Goal: Task Accomplishment & Management: Manage account settings

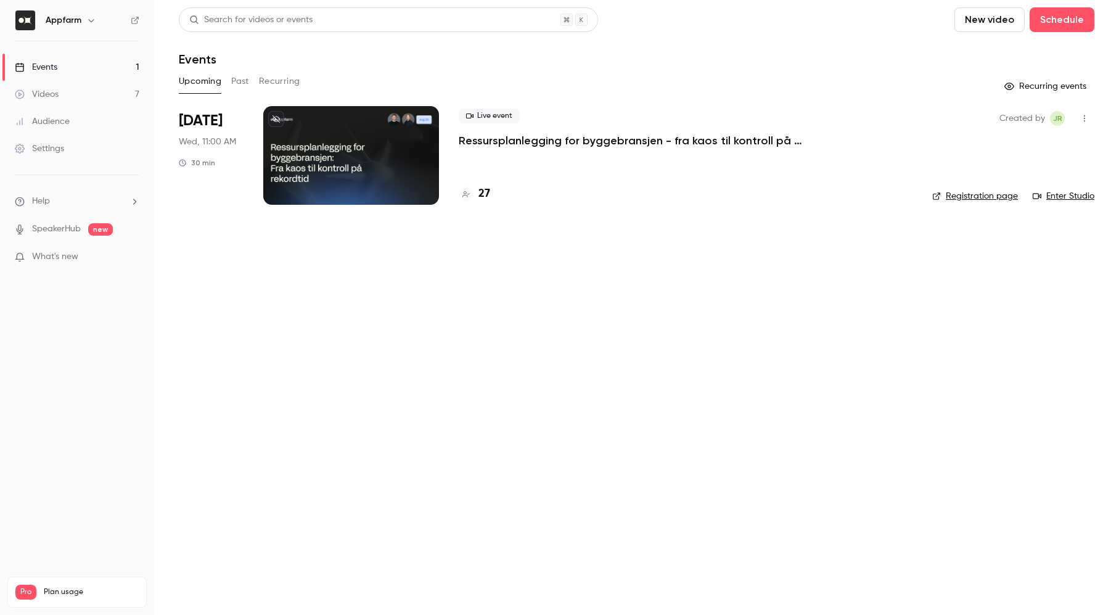
click at [547, 137] on p "Ressursplanlegging for byggebransjen - fra kaos til kontroll på rekordtid" at bounding box center [644, 140] width 370 height 15
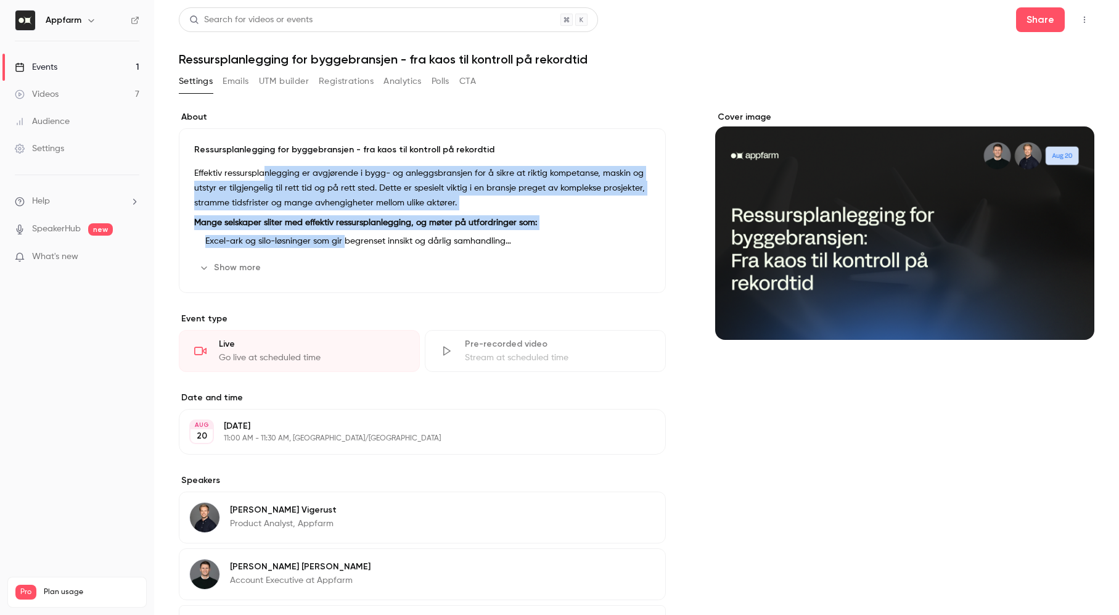
drag, startPoint x: 267, startPoint y: 174, endPoint x: 344, endPoint y: 247, distance: 106.0
click at [344, 247] on div "Effektiv ressursplanlegging er avgjørende i bygg- og anleggsbransjen for å sikr…" at bounding box center [422, 207] width 456 height 82
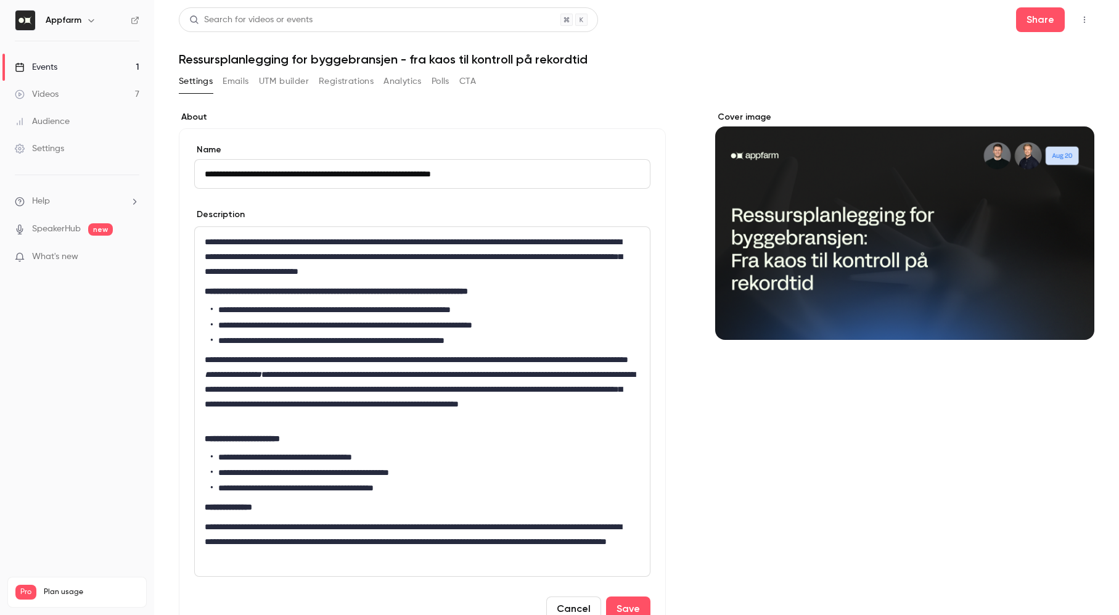
scroll to position [462, 0]
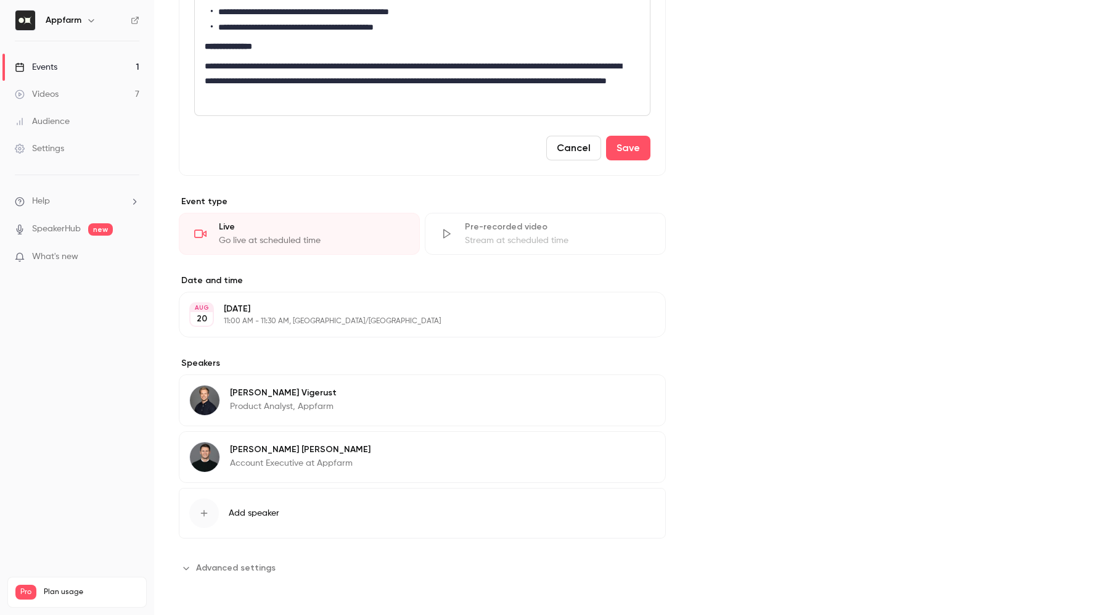
click at [65, 60] on link "Events 1" at bounding box center [77, 67] width 154 height 27
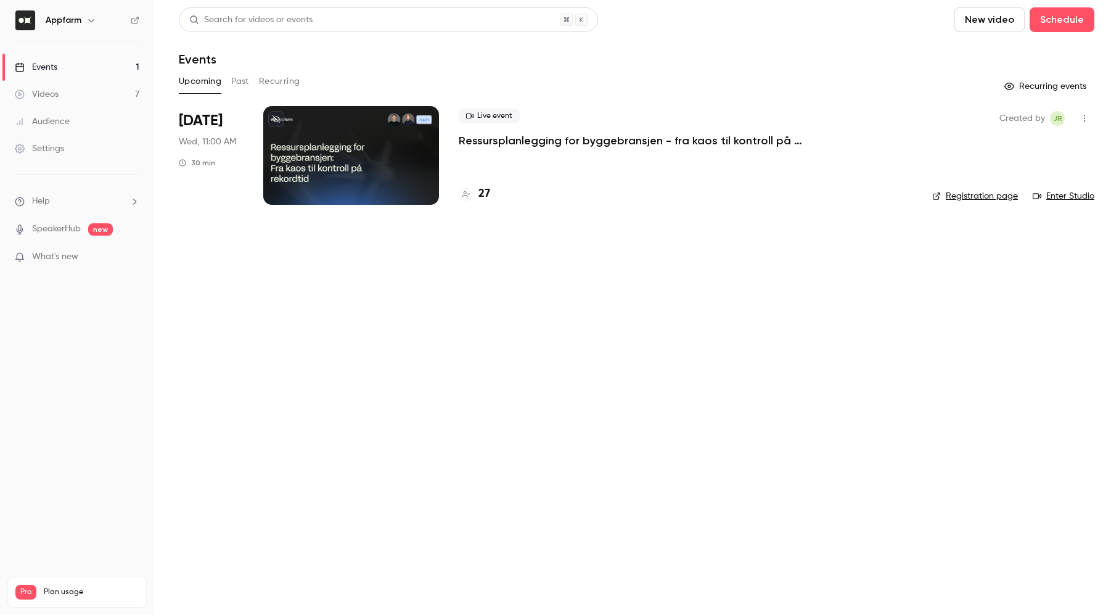
click at [259, 81] on button "Recurring" at bounding box center [279, 82] width 41 height 20
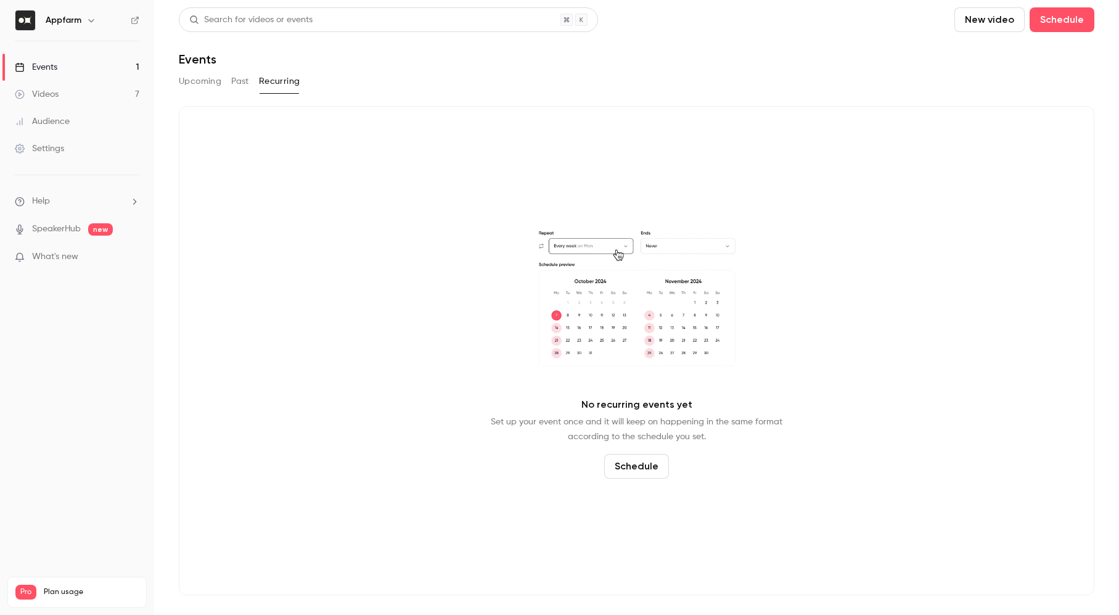
click at [235, 81] on button "Past" at bounding box center [240, 82] width 18 height 20
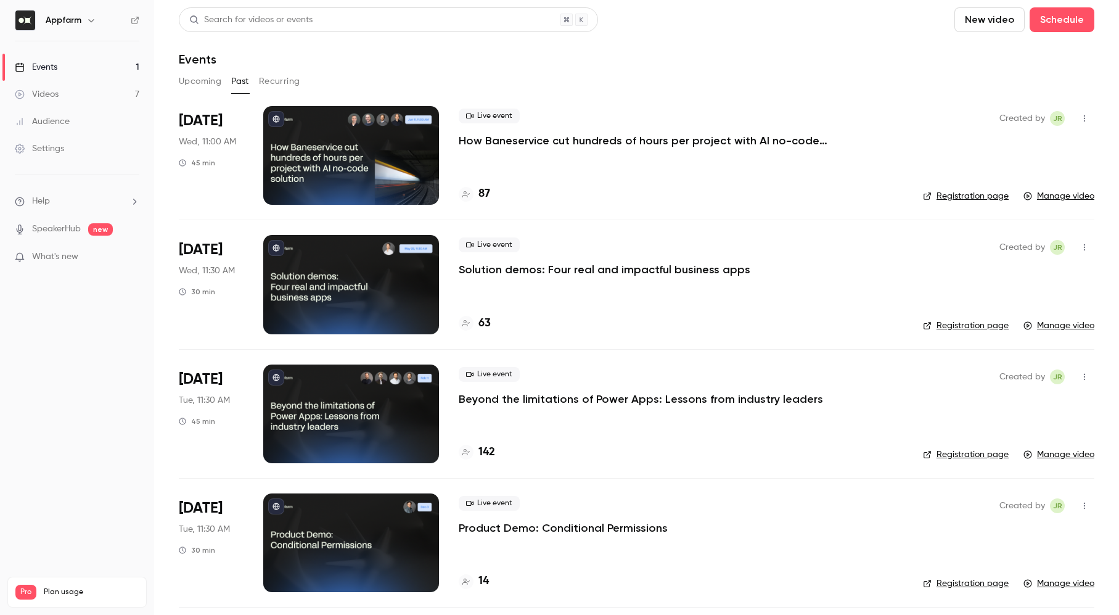
click at [195, 81] on button "Upcoming" at bounding box center [200, 82] width 43 height 20
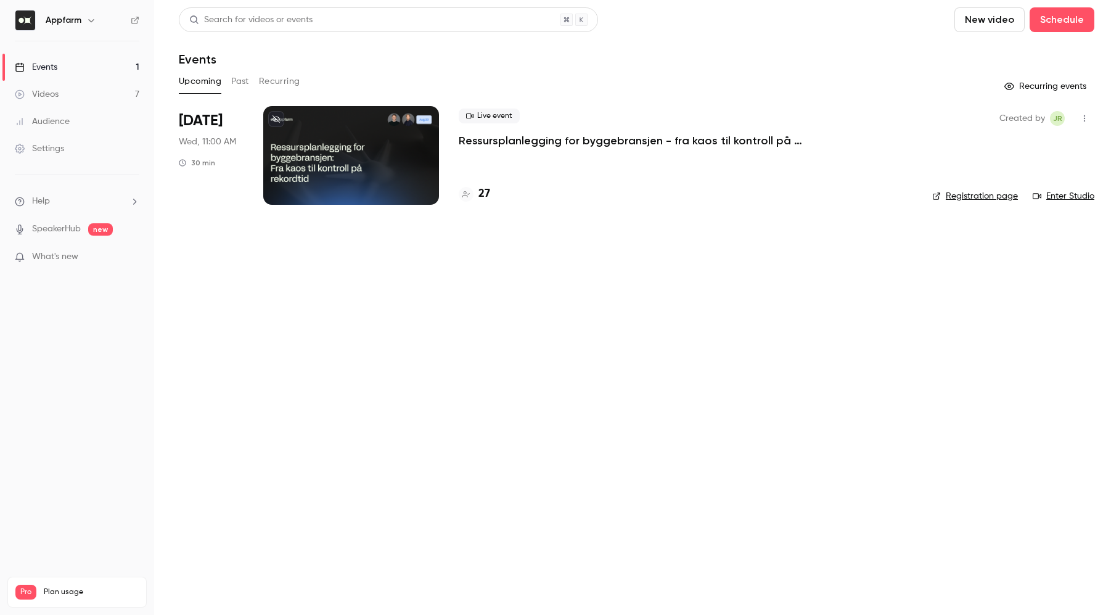
click at [543, 136] on p "Ressursplanlegging for byggebransjen - fra kaos til kontroll på rekordtid" at bounding box center [644, 140] width 370 height 15
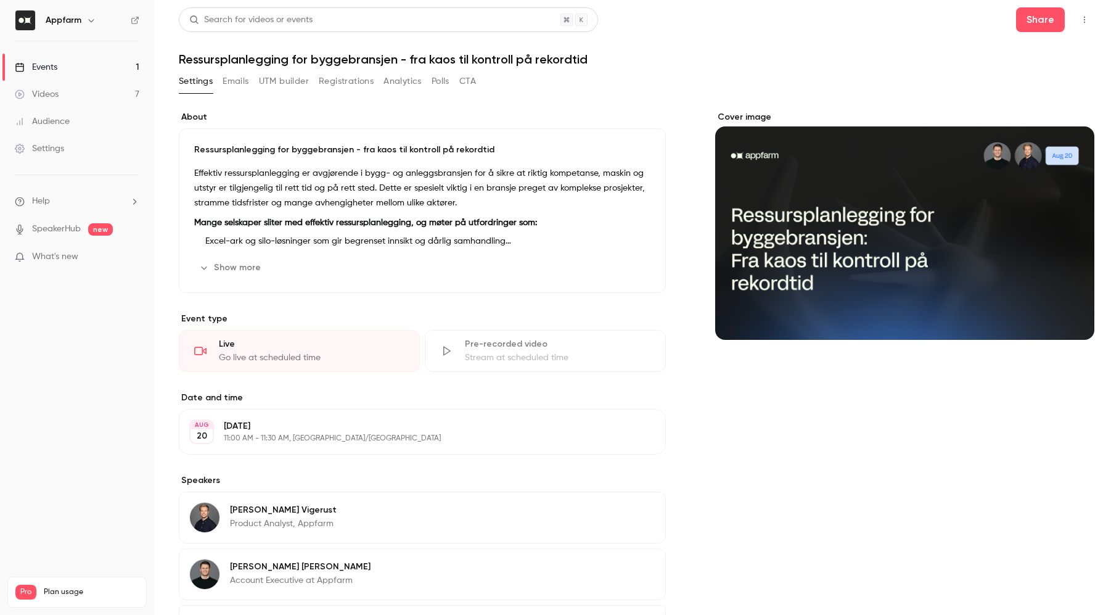
click at [279, 226] on strong "Mange selskaper sliter med effektiv ressursplanlegging, og møter på utfordringe…" at bounding box center [365, 222] width 343 height 9
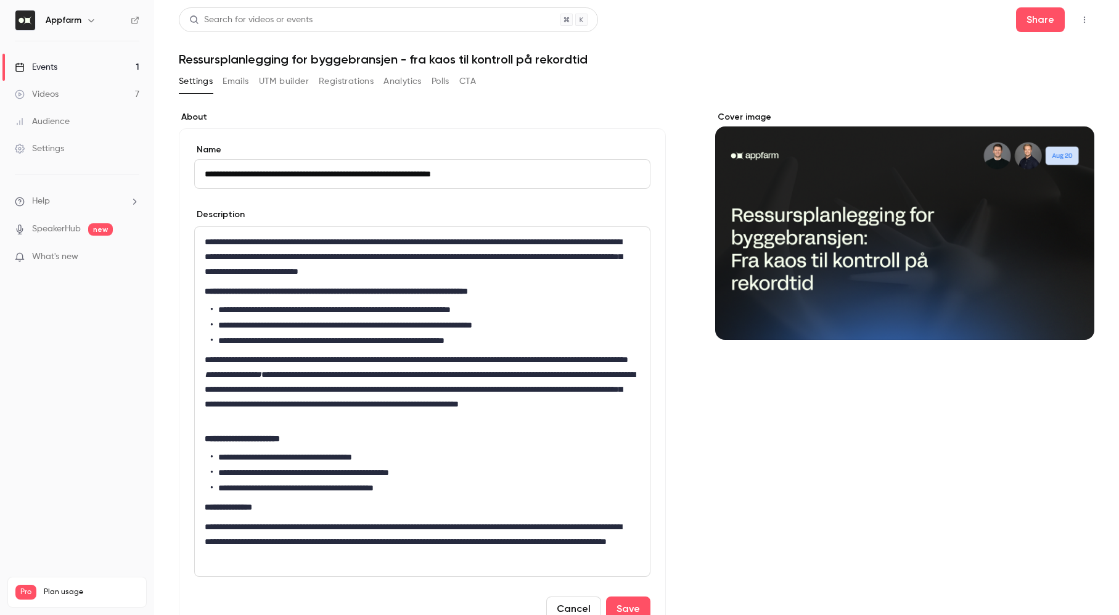
click at [272, 105] on div "**********" at bounding box center [637, 582] width 916 height 972
click at [348, 90] on button "Registrations" at bounding box center [346, 82] width 55 height 20
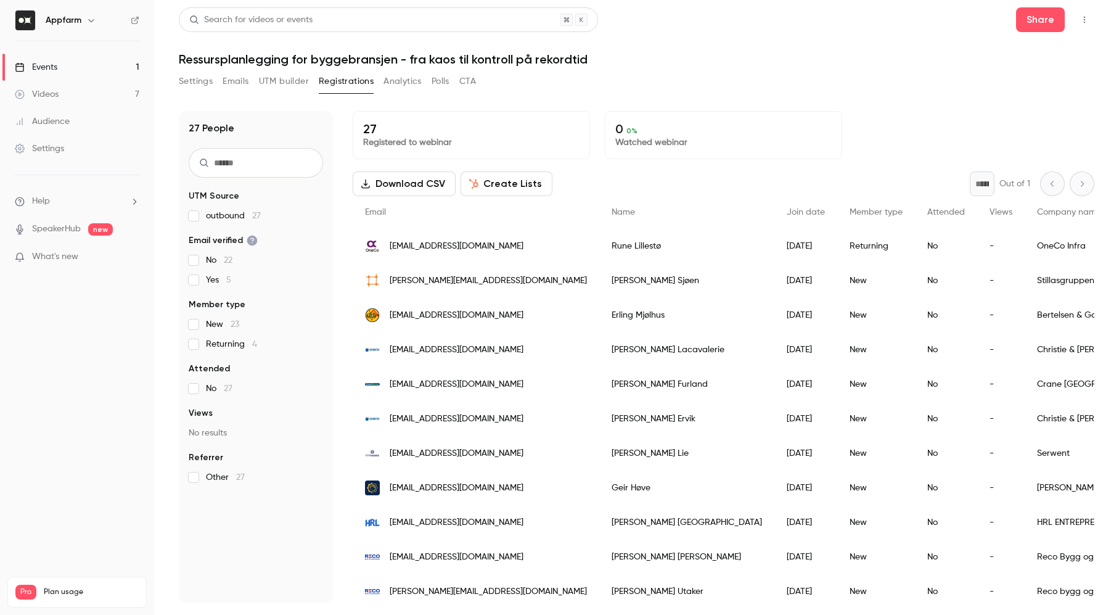
click at [427, 80] on div "Settings Emails UTM builder Registrations Analytics Polls CTA" at bounding box center [327, 82] width 297 height 20
click at [411, 81] on button "Analytics" at bounding box center [402, 82] width 38 height 20
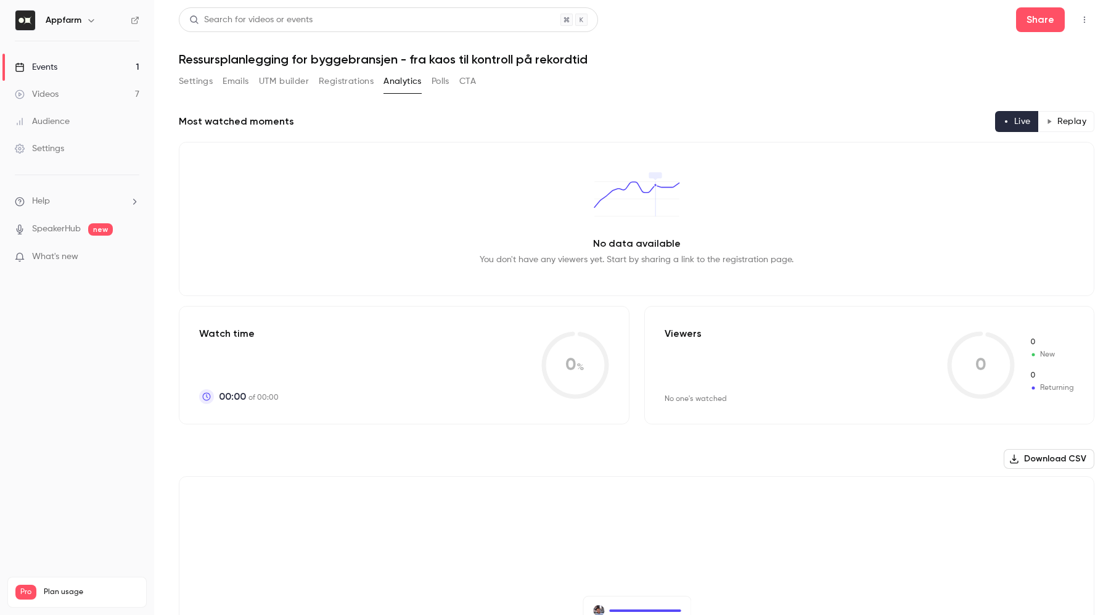
click at [345, 84] on button "Registrations" at bounding box center [346, 82] width 55 height 20
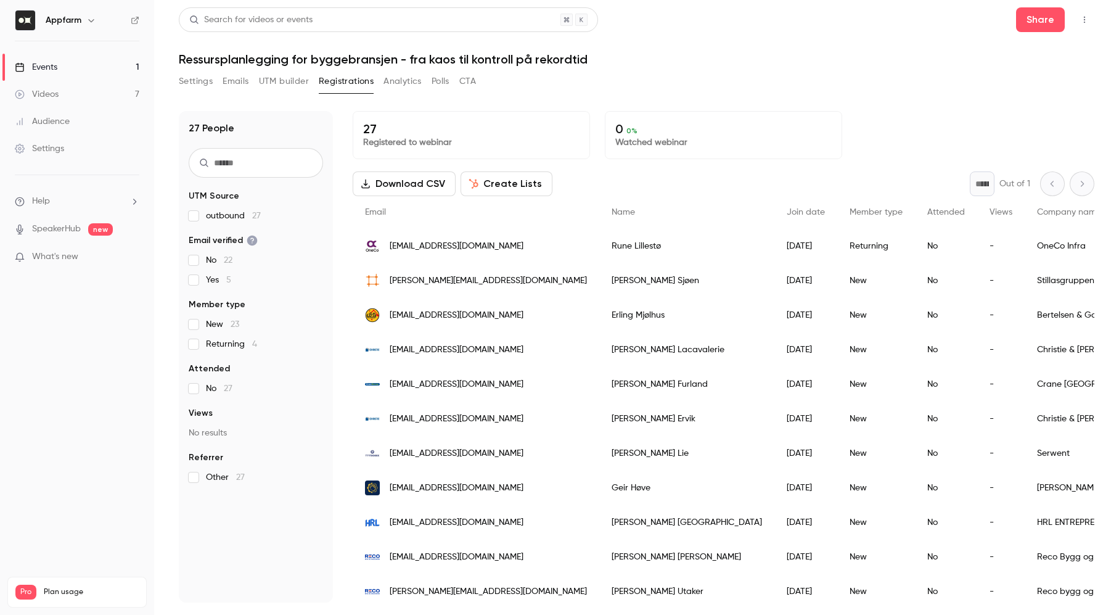
click at [850, 211] on span "Member type" at bounding box center [876, 212] width 53 height 9
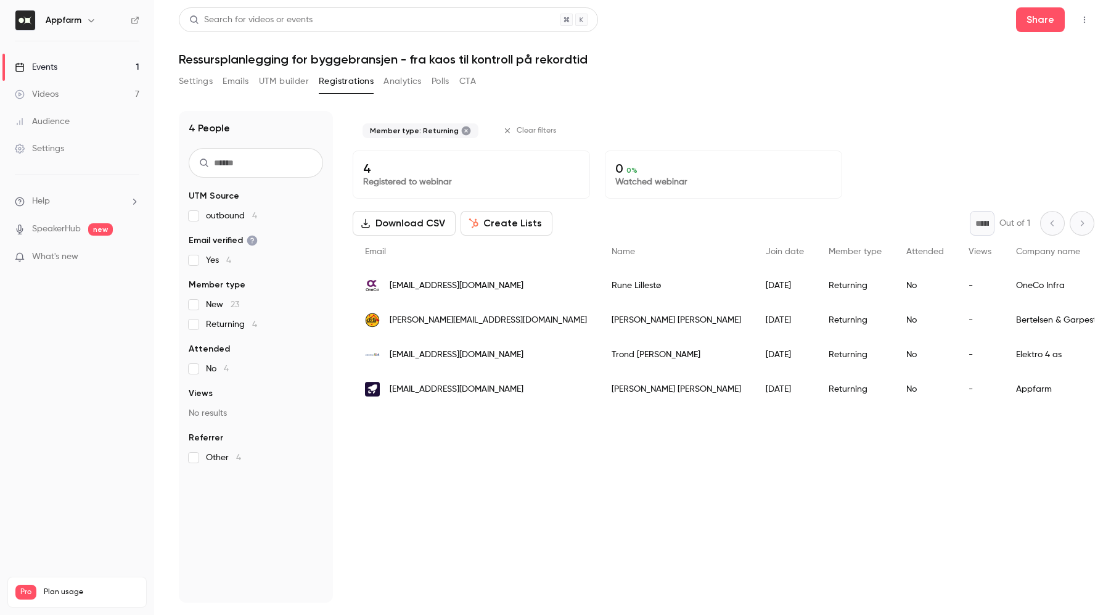
click at [415, 350] on span "[EMAIL_ADDRESS][DOMAIN_NAME]" at bounding box center [457, 354] width 134 height 13
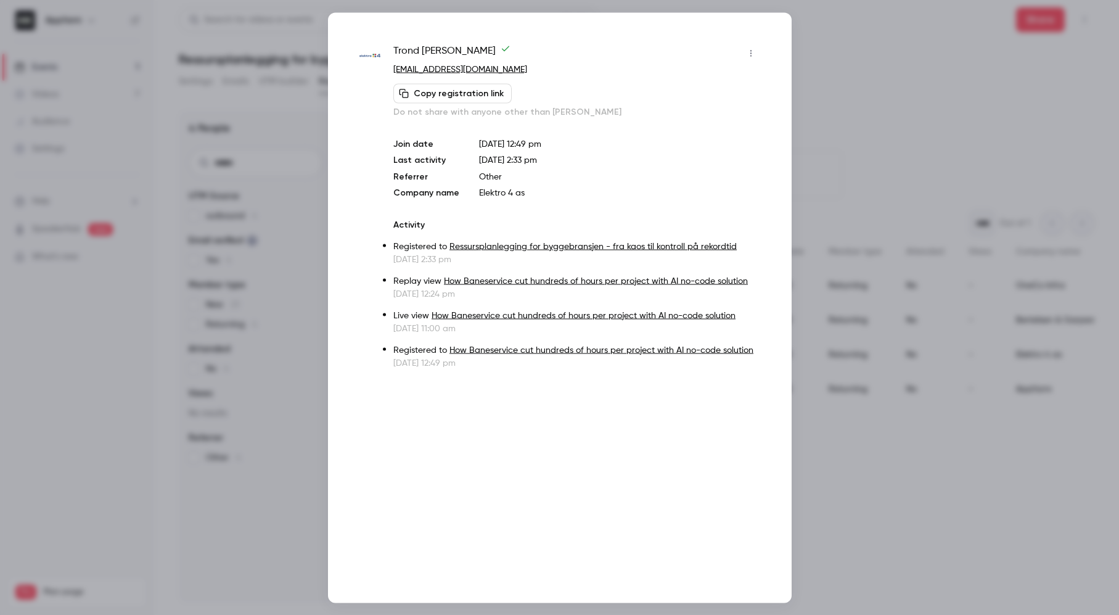
click at [481, 282] on link "How Baneservice cut hundreds of hours per project with AI no-code solution" at bounding box center [596, 280] width 304 height 9
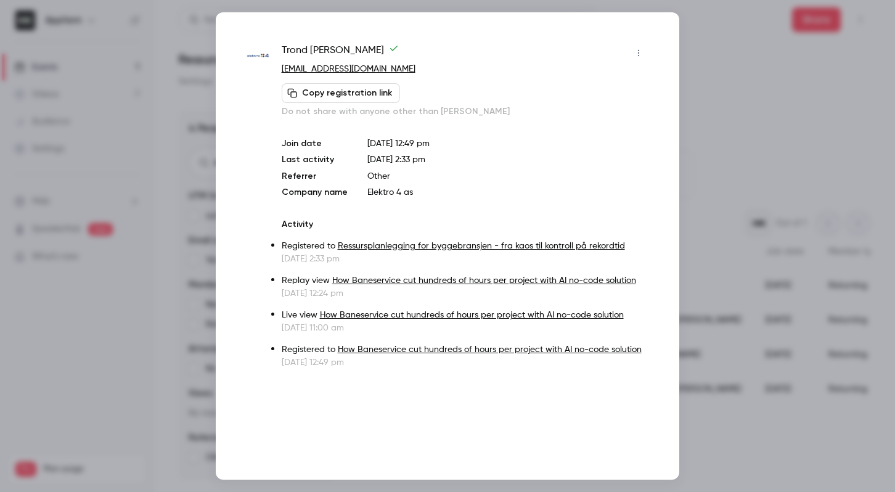
click at [746, 154] on div at bounding box center [447, 246] width 895 height 492
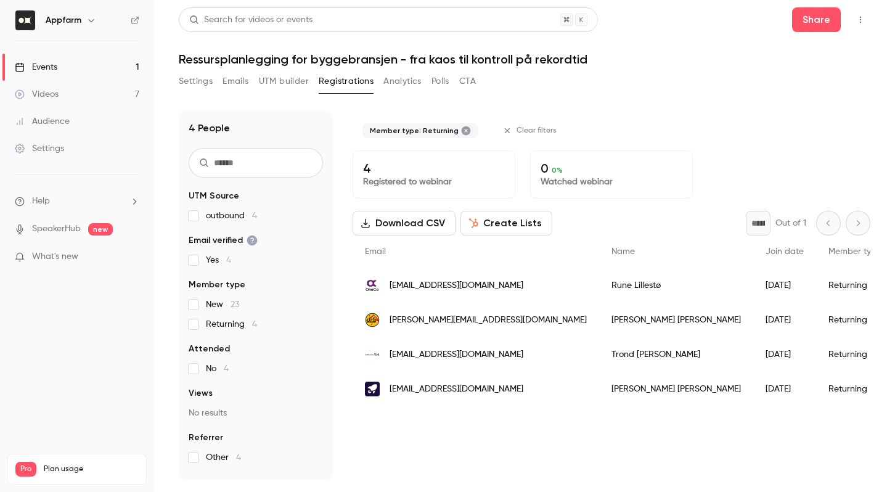
click at [405, 331] on div "[PERSON_NAME][EMAIL_ADDRESS][PERSON_NAME][DOMAIN_NAME]" at bounding box center [476, 320] width 247 height 35
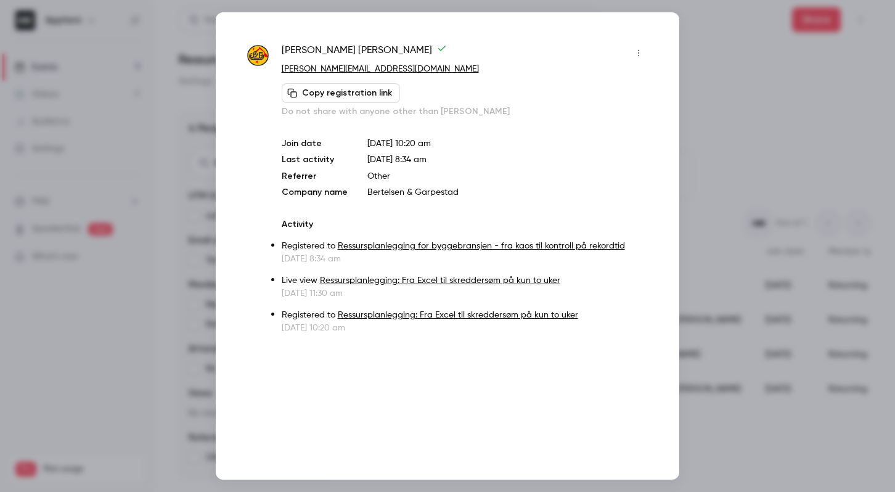
click at [739, 401] on div at bounding box center [447, 246] width 895 height 492
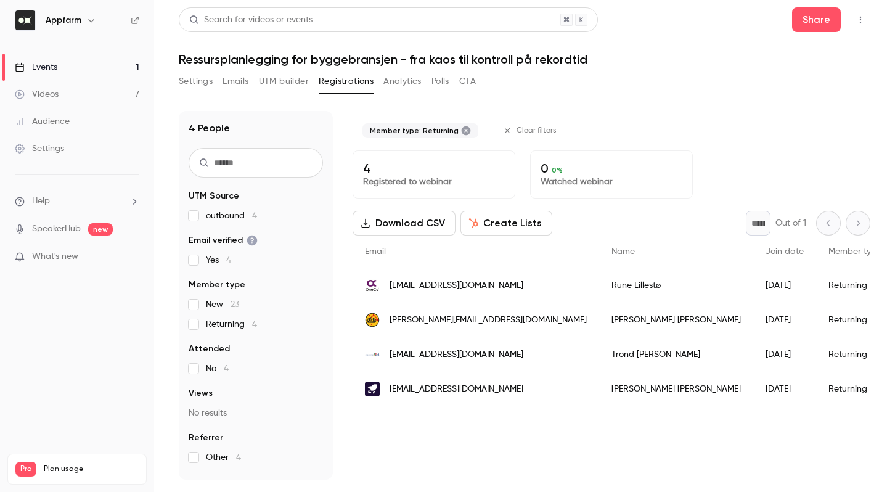
click at [465, 362] on div "[EMAIL_ADDRESS][DOMAIN_NAME]" at bounding box center [476, 354] width 247 height 35
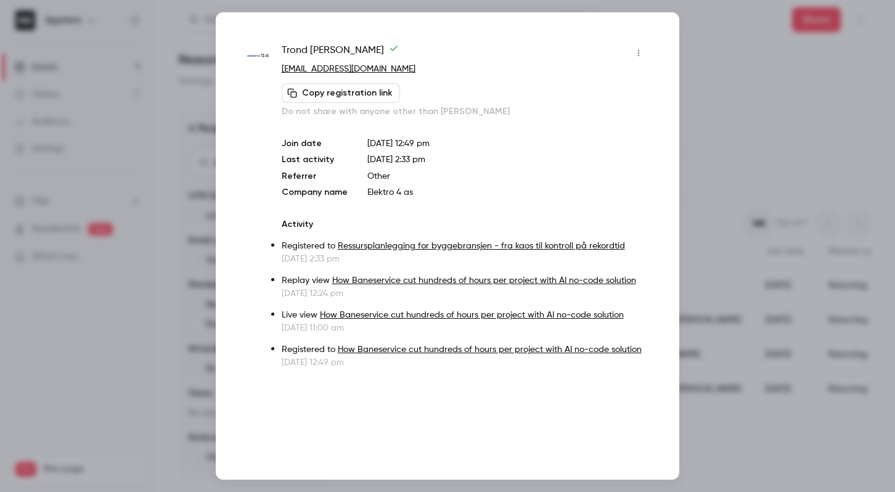
click at [767, 429] on div at bounding box center [447, 246] width 895 height 492
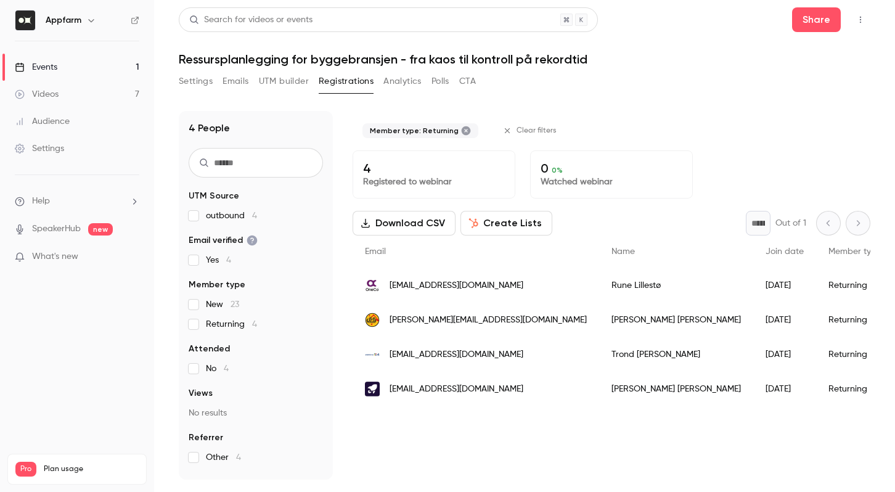
click at [192, 83] on button "Settings" at bounding box center [196, 82] width 34 height 20
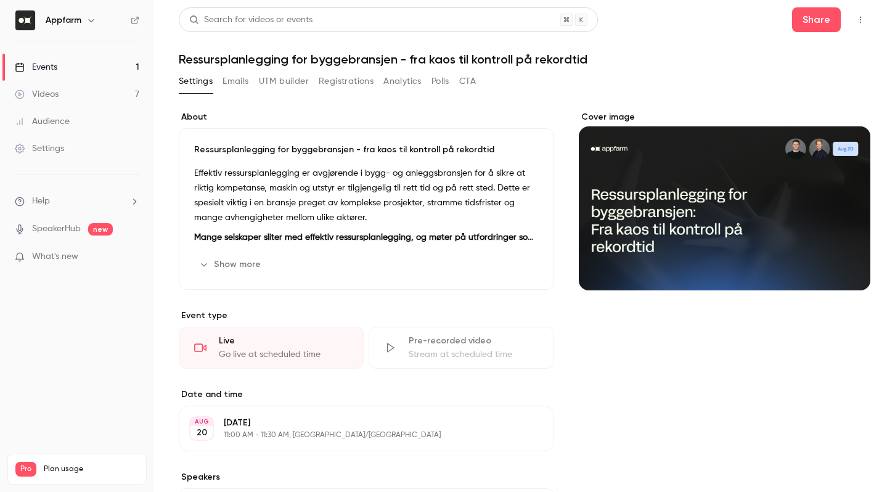
click at [350, 87] on button "Registrations" at bounding box center [346, 82] width 55 height 20
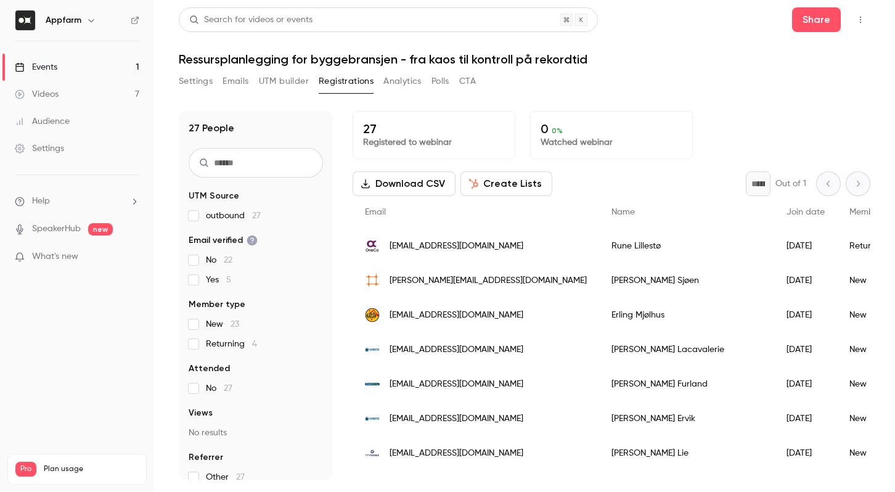
click at [238, 162] on input "text" at bounding box center [256, 163] width 134 height 30
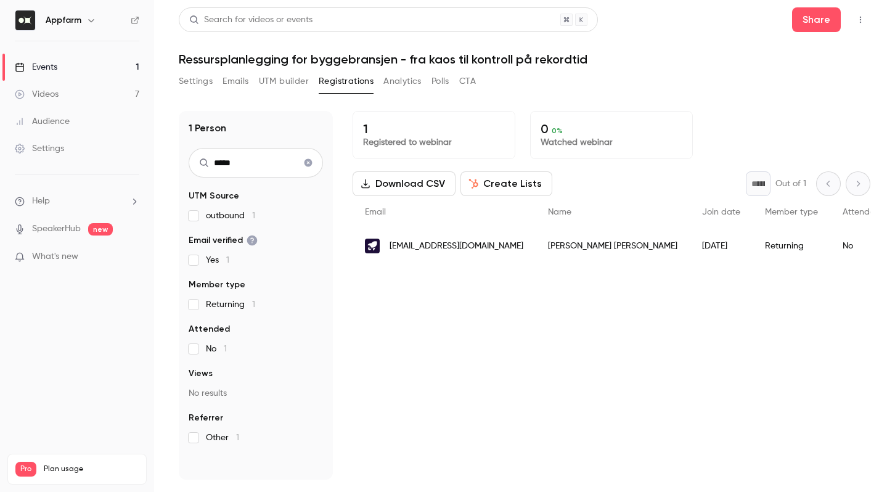
type input "*****"
click at [430, 244] on span "[PERSON_NAME][EMAIL_ADDRESS][DOMAIN_NAME]" at bounding box center [457, 246] width 134 height 13
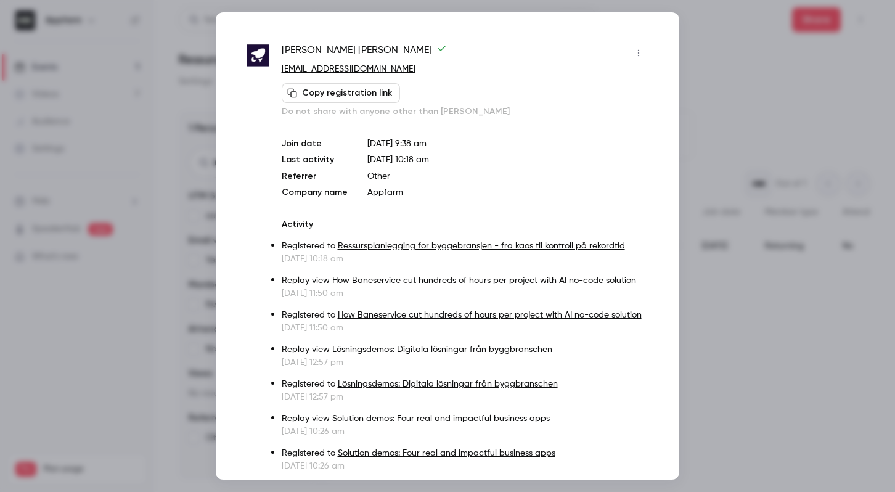
click at [634, 51] on icon "button" at bounding box center [639, 53] width 10 height 9
click at [584, 119] on div "Remove registration" at bounding box center [582, 116] width 94 height 12
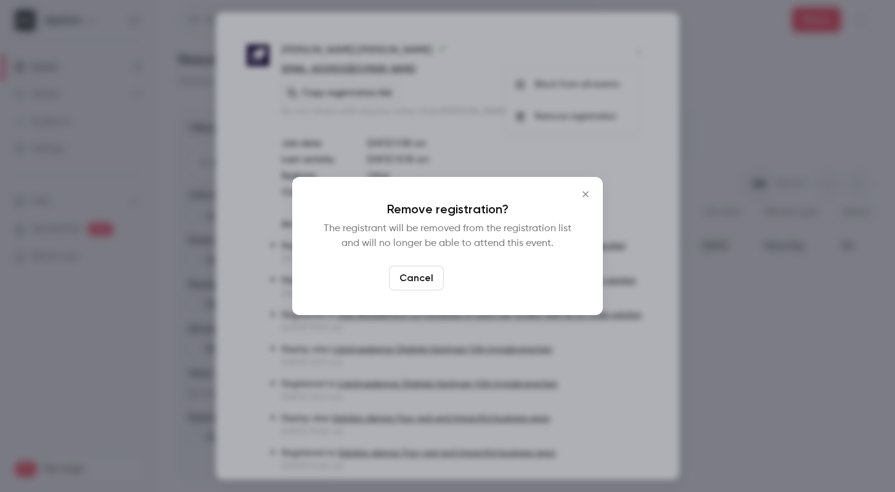
click at [470, 281] on button "Confirm" at bounding box center [478, 278] width 58 height 25
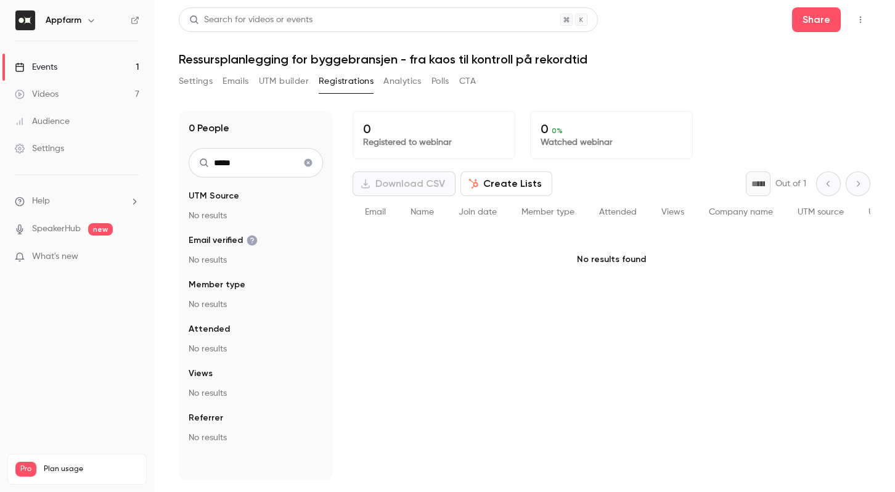
click at [535, 332] on div "0 Registered to webinar 0 0 % Watched webinar Download CSV Create Lists * Out o…" at bounding box center [612, 295] width 518 height 369
click at [308, 161] on icon "Clear search" at bounding box center [309, 163] width 8 height 8
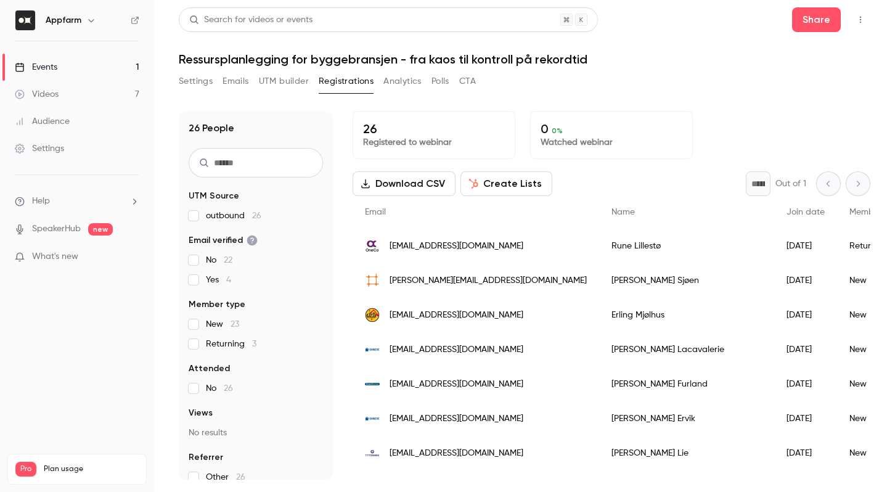
click at [220, 345] on span "Returning 3" at bounding box center [231, 344] width 51 height 12
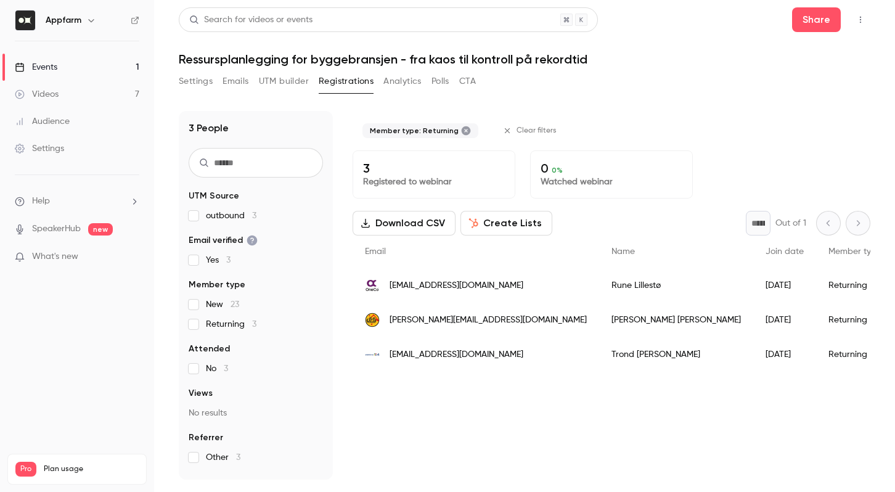
click at [213, 367] on span "No 3" at bounding box center [217, 369] width 22 height 12
click at [209, 336] on section "UTM Source outbound 3 Email verified Yes 3 Member type New 23 Returning 3 Atten…" at bounding box center [256, 327] width 134 height 274
click at [215, 324] on span "Returning 3" at bounding box center [231, 324] width 51 height 12
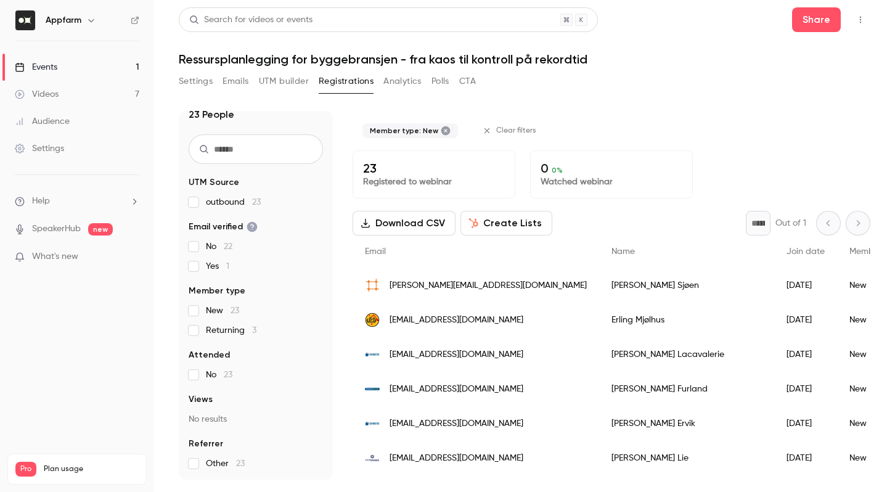
click at [216, 330] on span "Returning 3" at bounding box center [231, 330] width 51 height 12
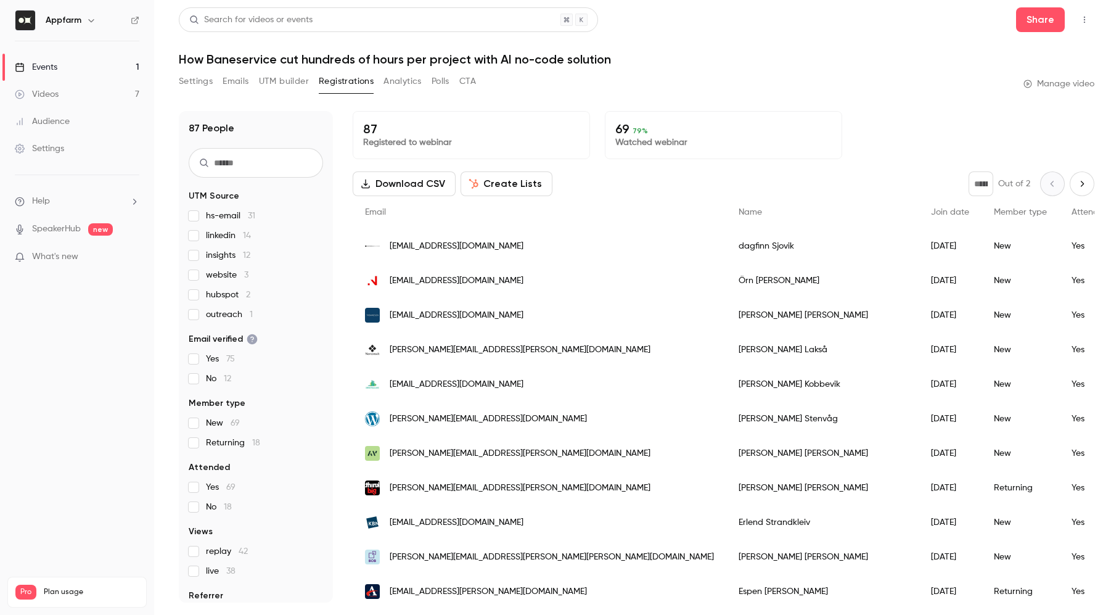
click at [225, 152] on input "text" at bounding box center [256, 163] width 134 height 30
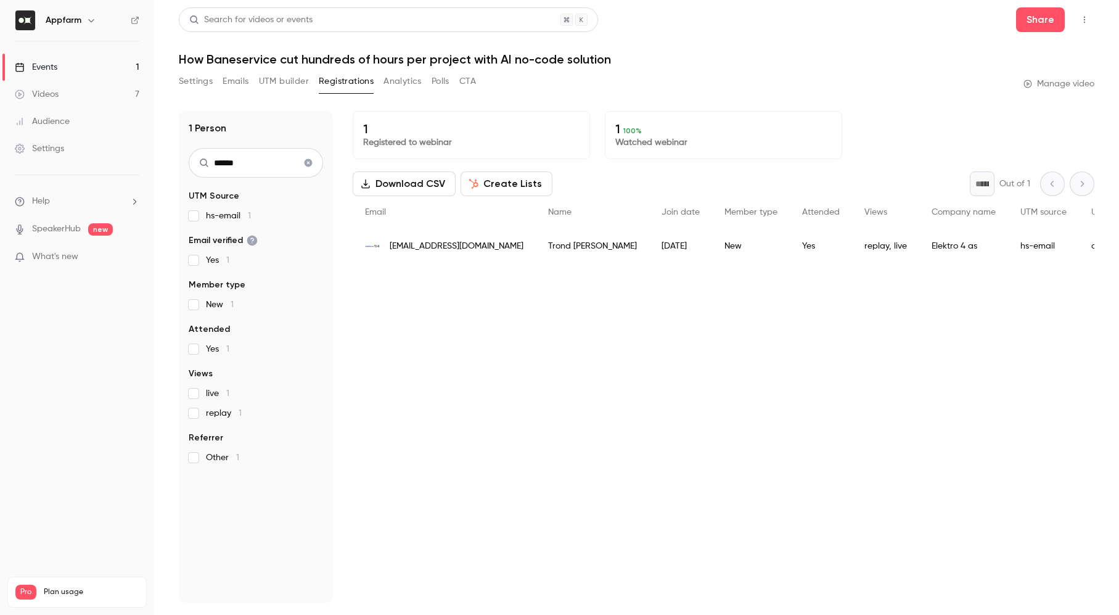
type input "******"
click at [415, 245] on span "[EMAIL_ADDRESS][DOMAIN_NAME]" at bounding box center [457, 246] width 134 height 13
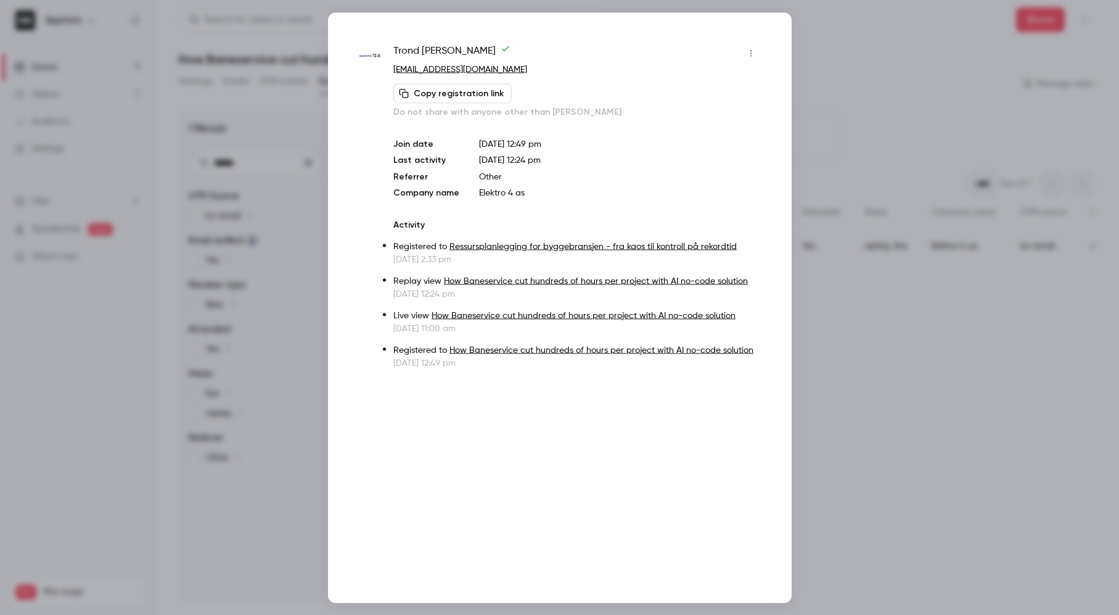
click at [883, 322] on div at bounding box center [559, 307] width 1119 height 615
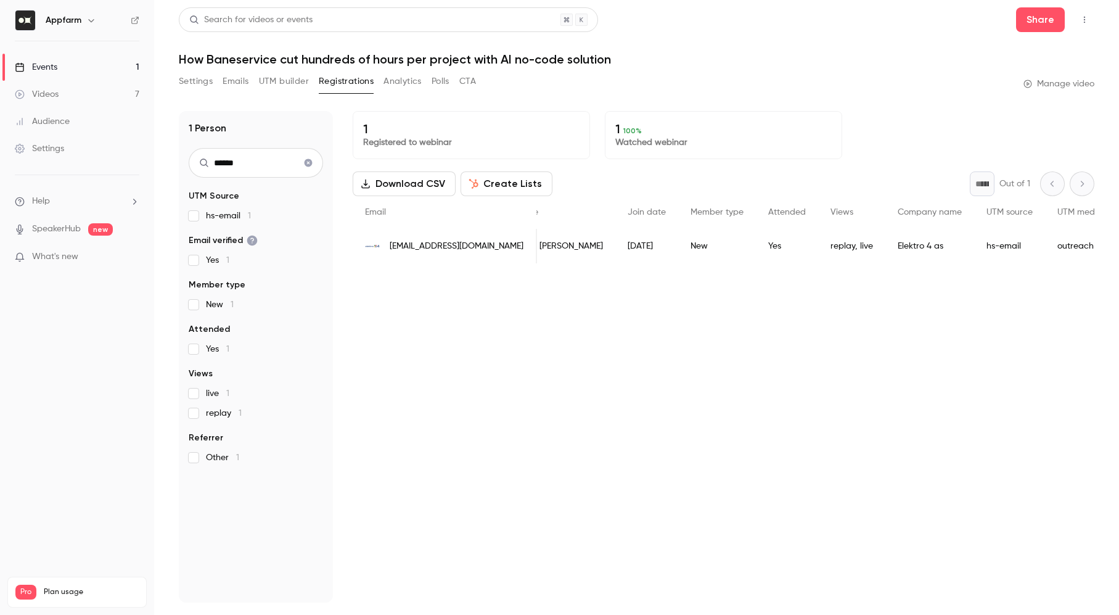
scroll to position [0, 54]
click at [391, 75] on button "Analytics" at bounding box center [402, 82] width 38 height 20
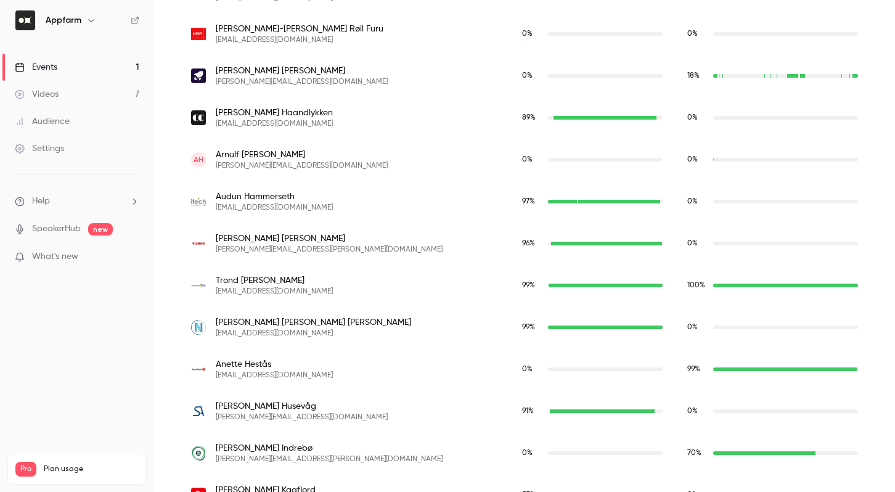
scroll to position [1293, 0]
drag, startPoint x: 224, startPoint y: 275, endPoint x: 287, endPoint y: 289, distance: 65.1
click at [287, 289] on div "Trond Henriksen trond@elektro4.no" at bounding box center [344, 285] width 306 height 22
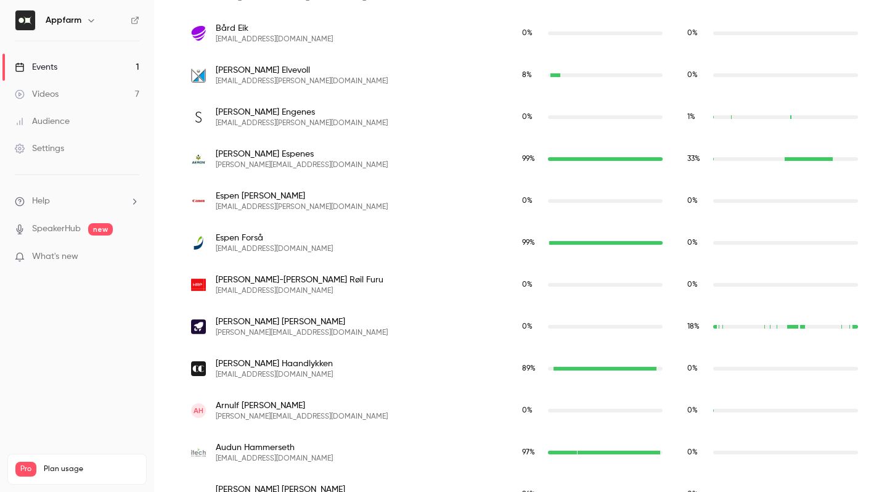
scroll to position [0, 0]
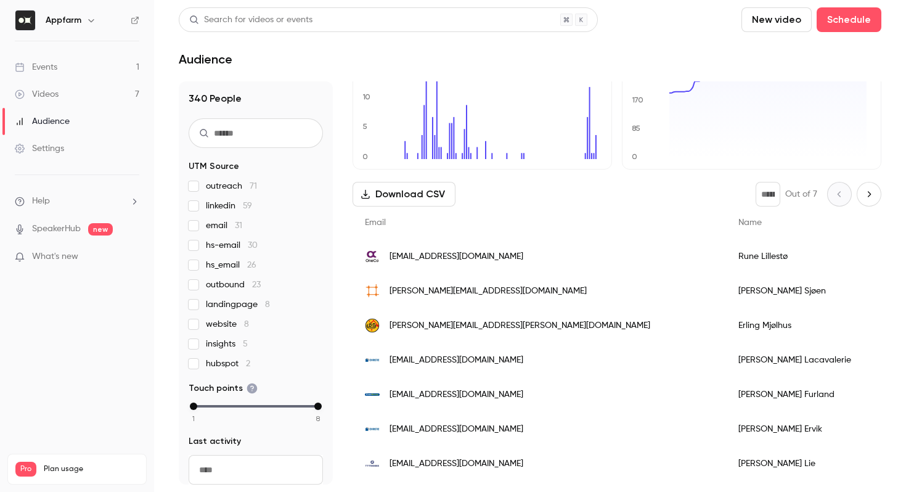
click at [486, 221] on div "Email" at bounding box center [540, 223] width 374 height 33
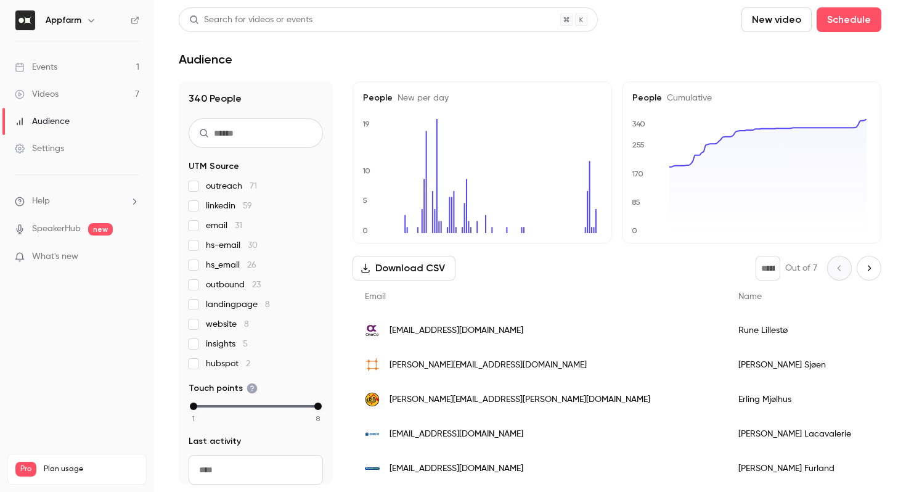
click at [67, 63] on link "Events 1" at bounding box center [77, 67] width 154 height 27
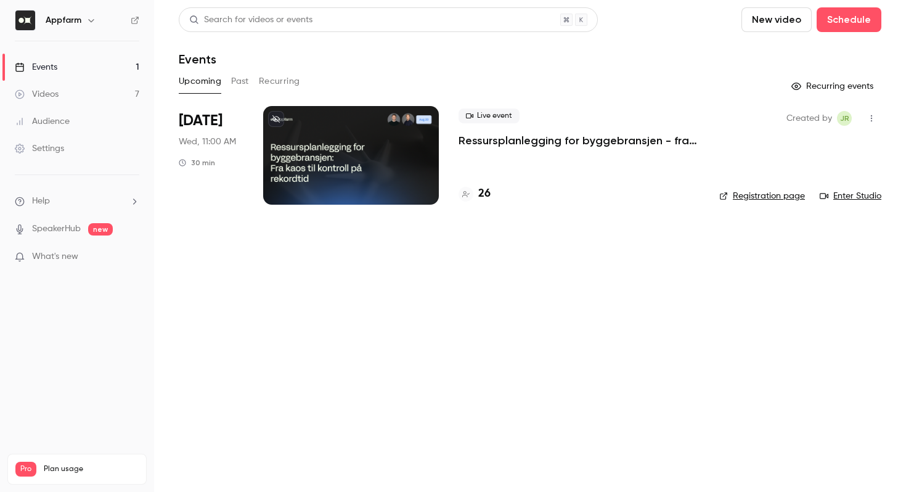
click at [371, 152] on div at bounding box center [351, 155] width 176 height 99
